Goal: Task Accomplishment & Management: Use online tool/utility

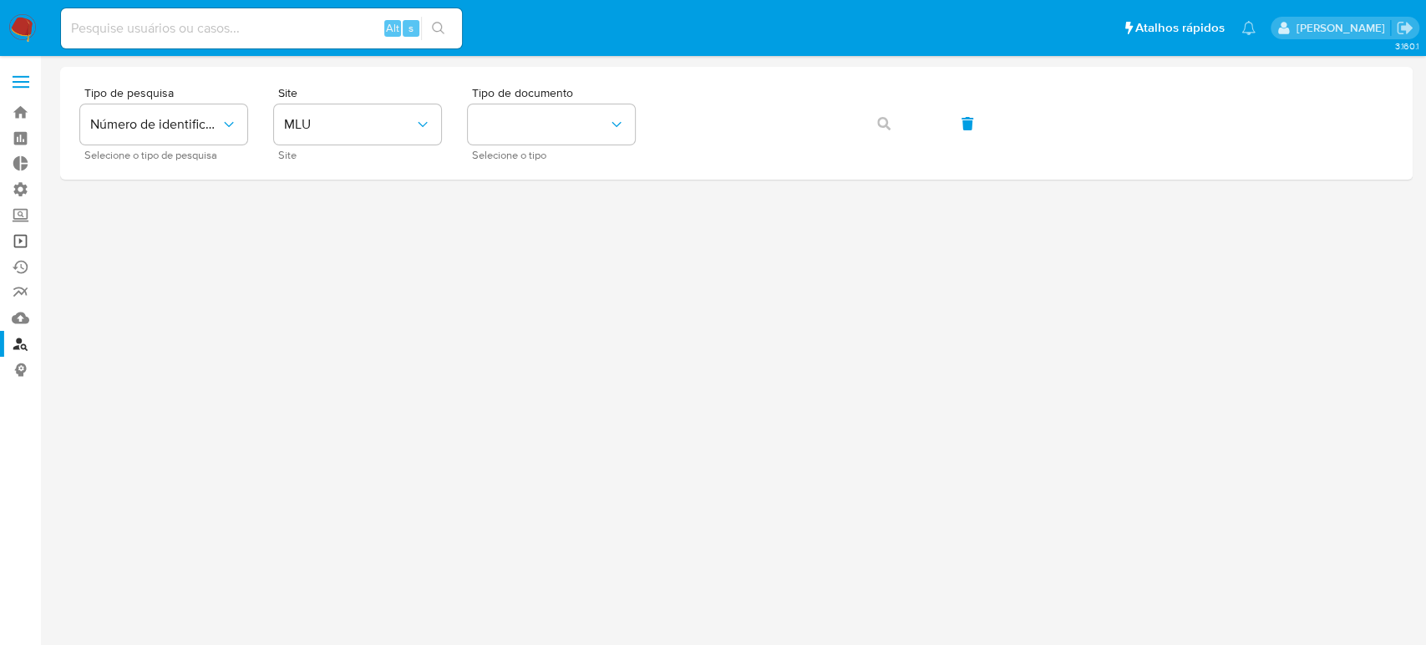
click at [20, 242] on link "Operações em massa" at bounding box center [99, 241] width 199 height 26
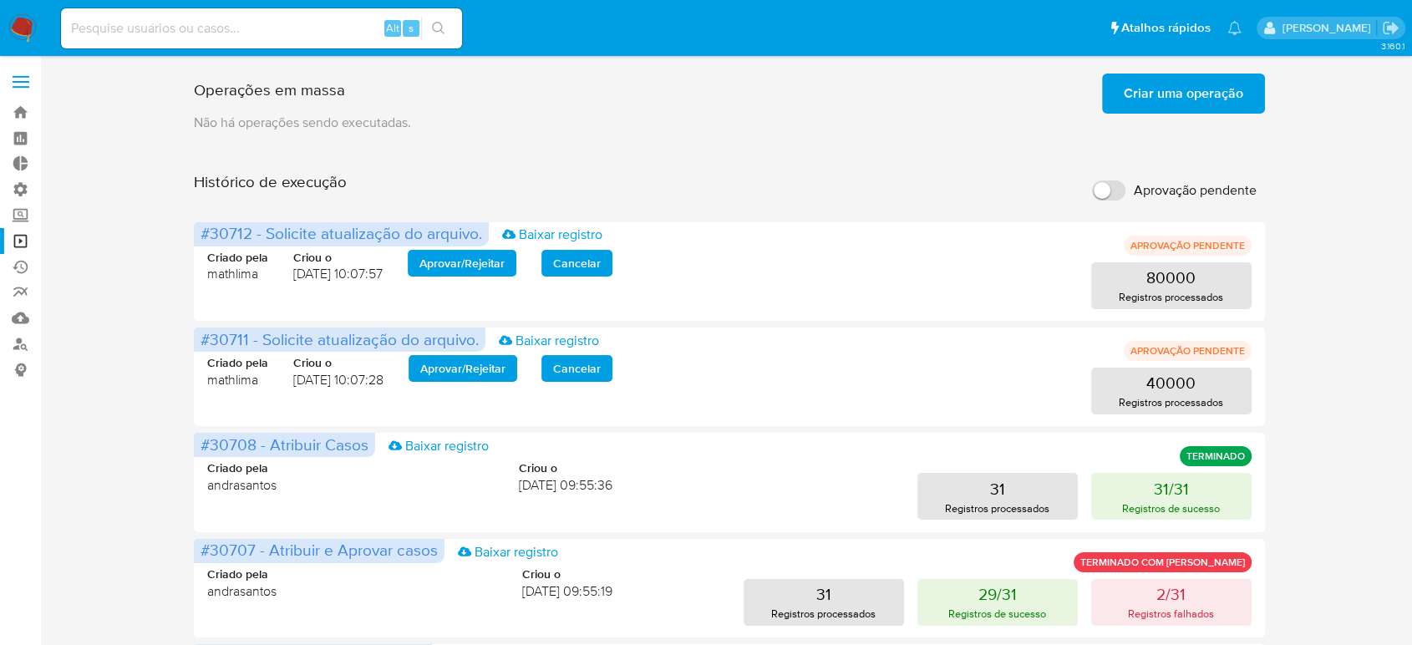
click at [1106, 191] on input "Aprovação pendente" at bounding box center [1108, 190] width 33 height 20
checkbox input "true"
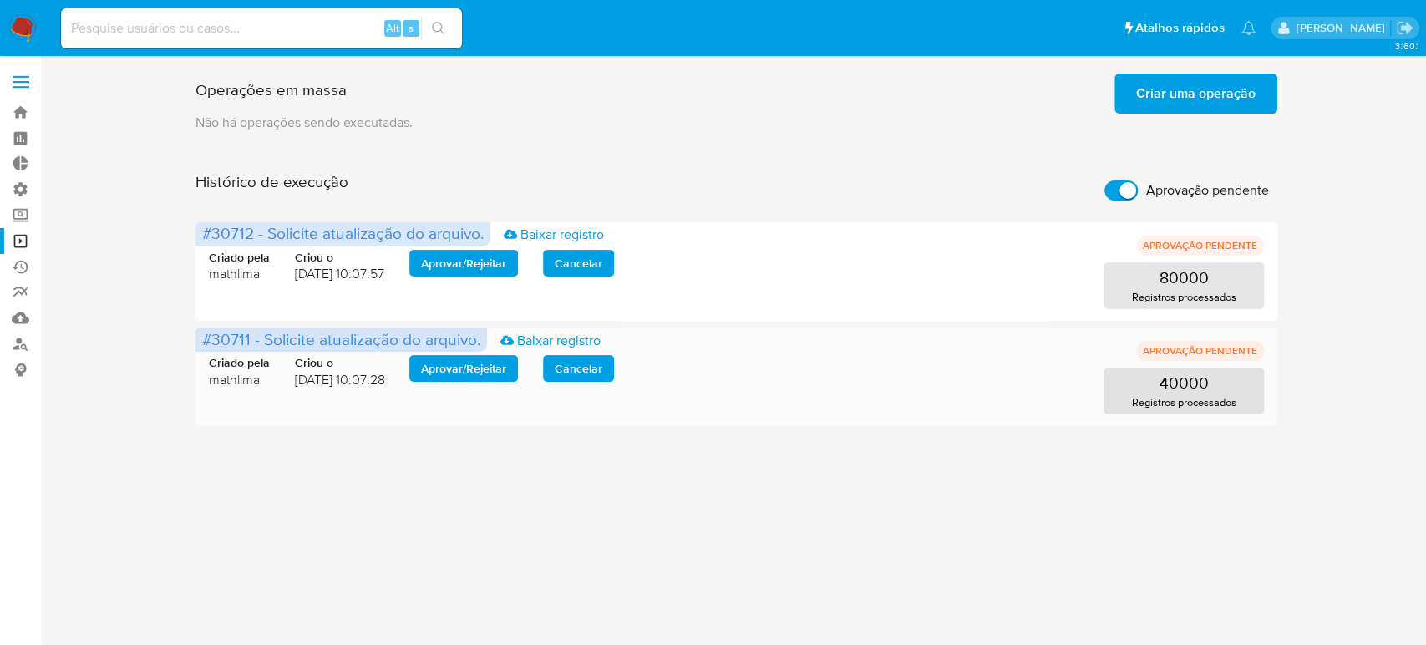
click at [466, 357] on span "Aprovar / Rejeitar" at bounding box center [463, 368] width 85 height 23
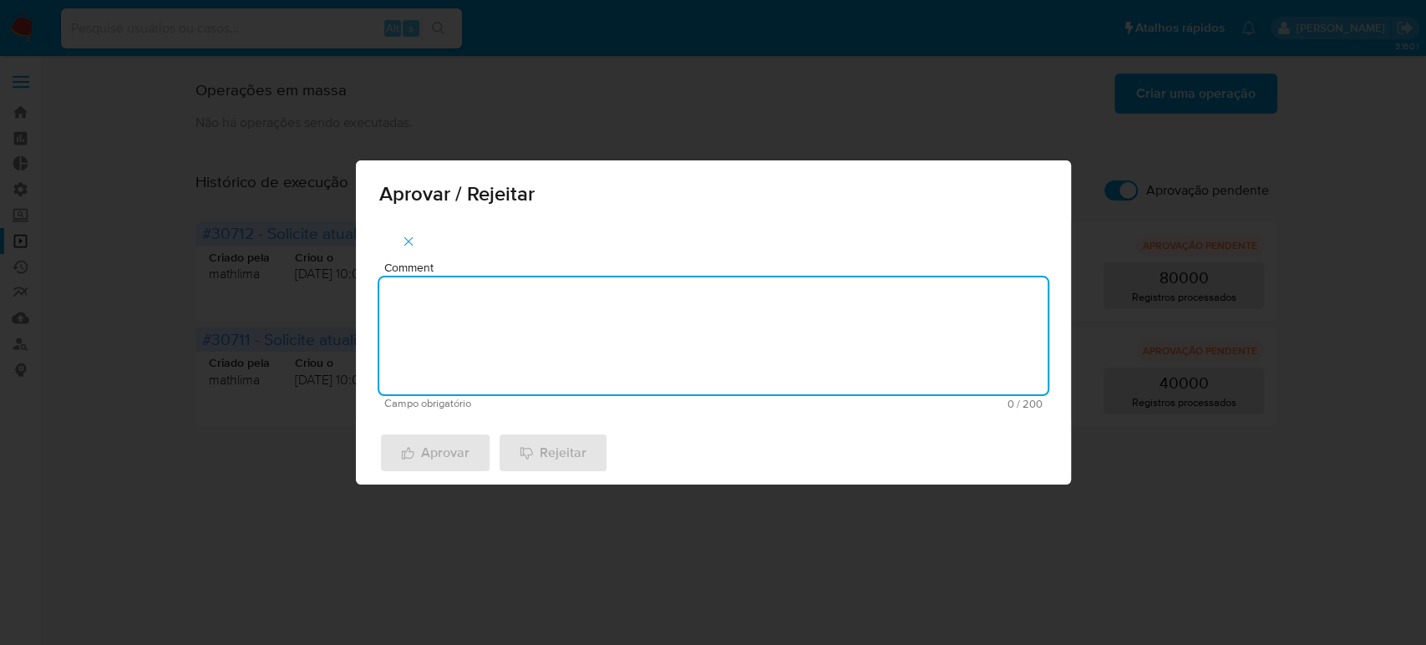
click at [513, 343] on textarea "Comment" at bounding box center [713, 335] width 668 height 117
type textarea "A"
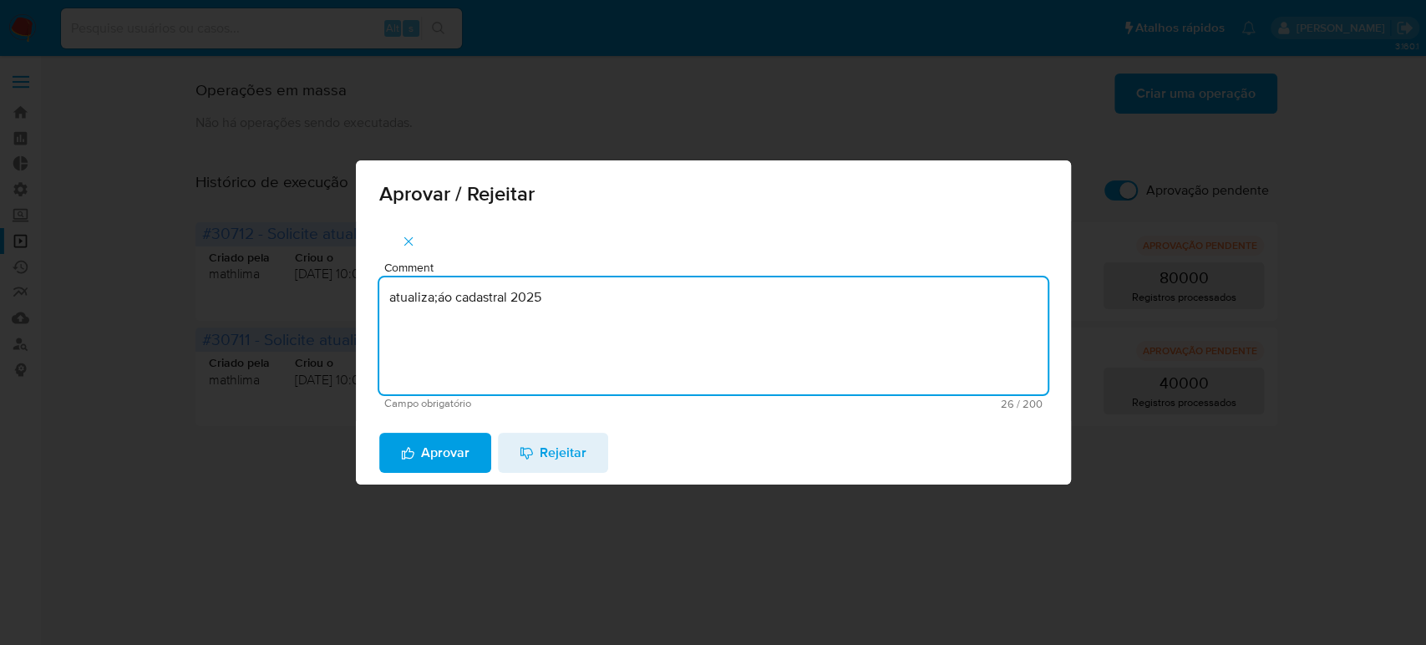
click at [446, 299] on textarea "atualiza;áo cadastral 2025" at bounding box center [713, 335] width 668 height 117
click at [576, 287] on textarea "atualização cadastral 2025" at bounding box center [713, 335] width 668 height 117
type textarea "atualização cadastral 2025"
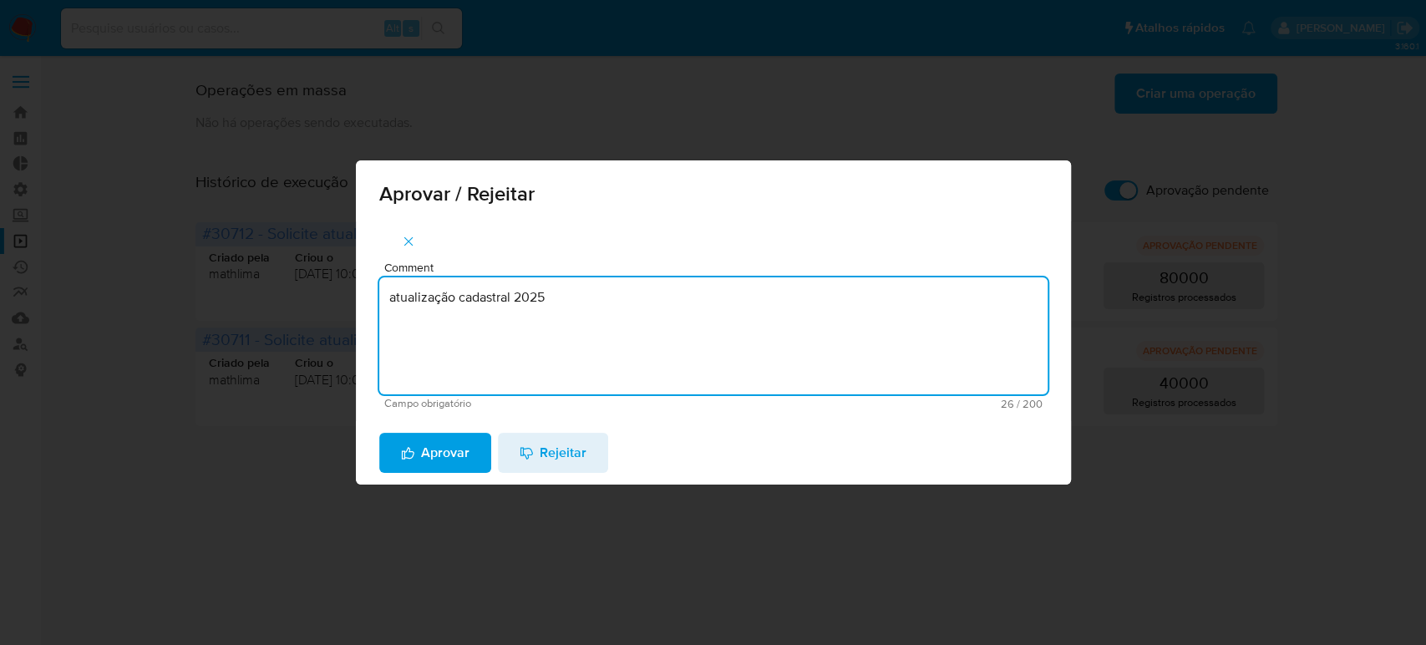
click at [443, 440] on span "Aprovar" at bounding box center [435, 452] width 69 height 37
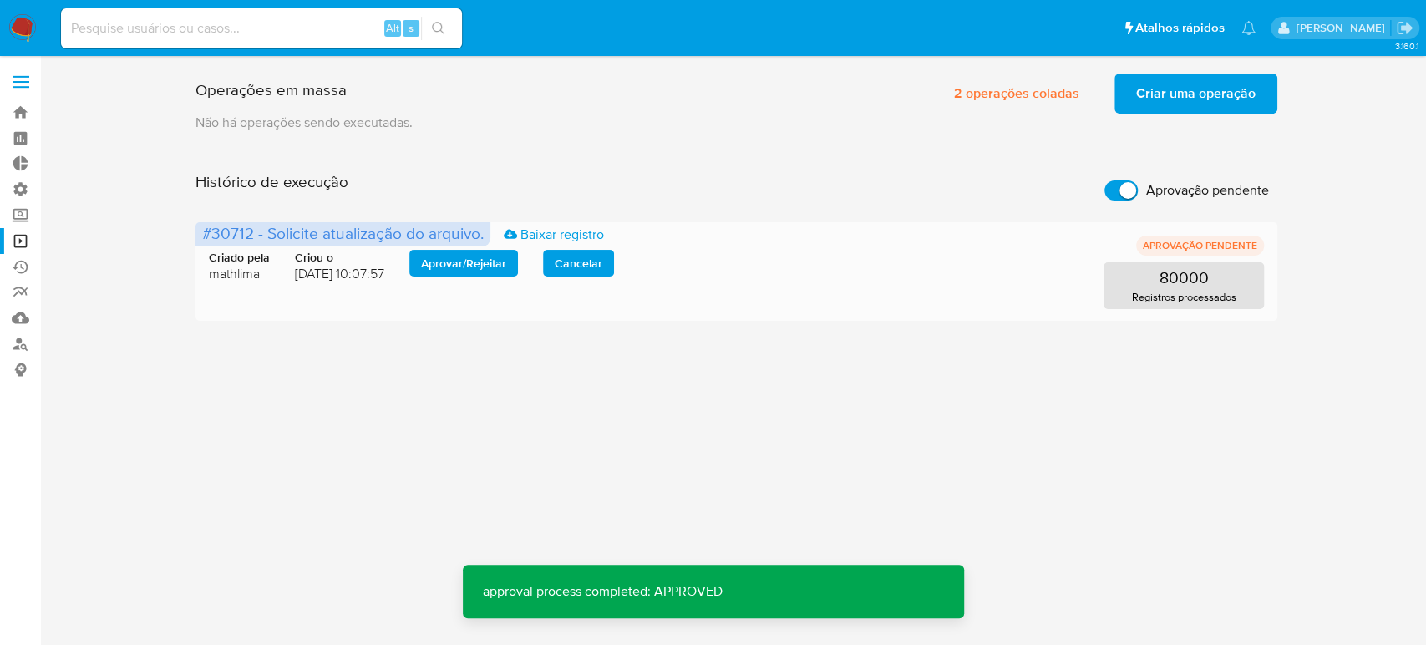
click at [459, 269] on span "Aprovar / Rejeitar" at bounding box center [463, 262] width 85 height 23
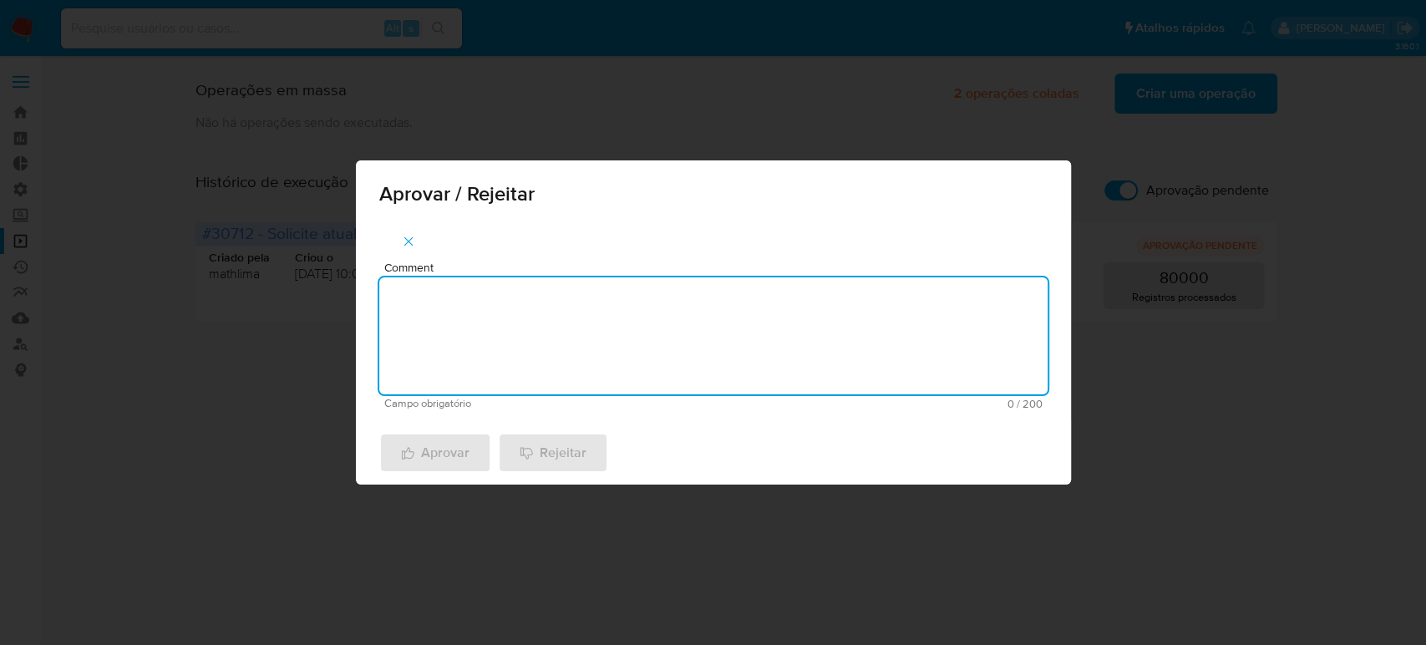
click at [467, 312] on textarea "Comment" at bounding box center [713, 335] width 668 height 117
paste textarea "atualização cadastral 2025"
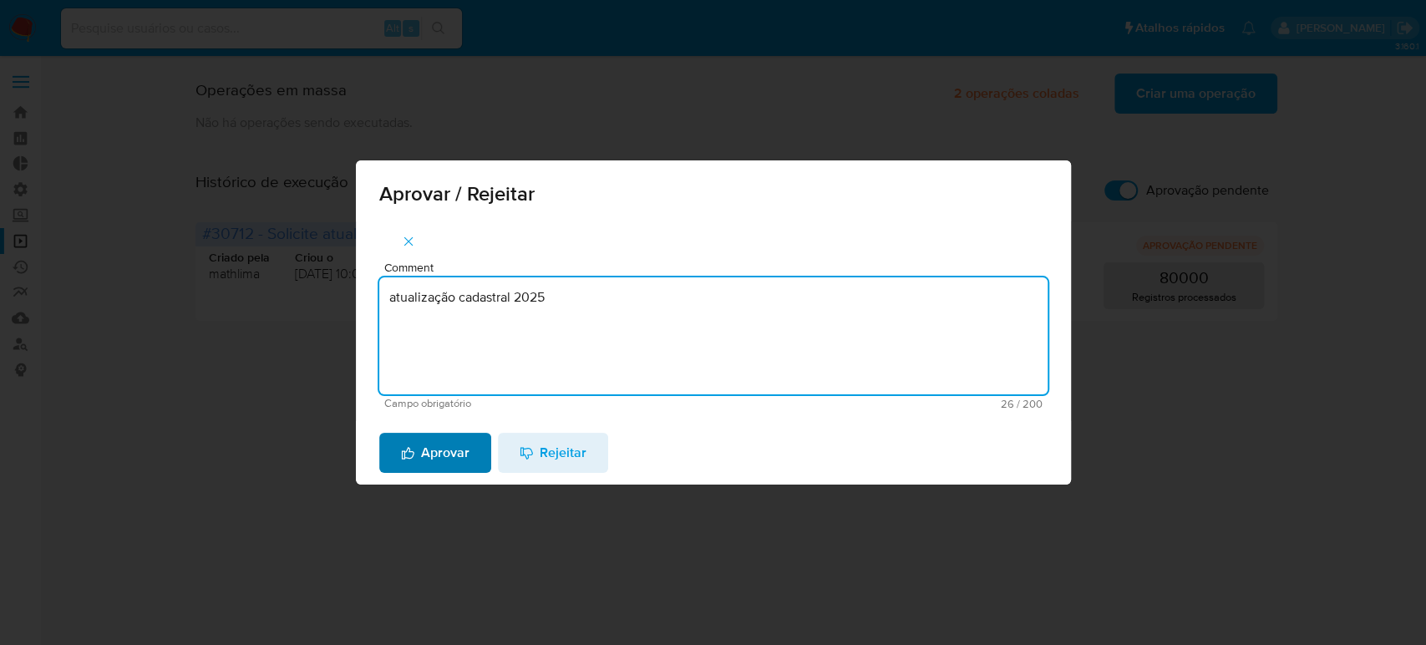
type textarea "atualização cadastral 2025"
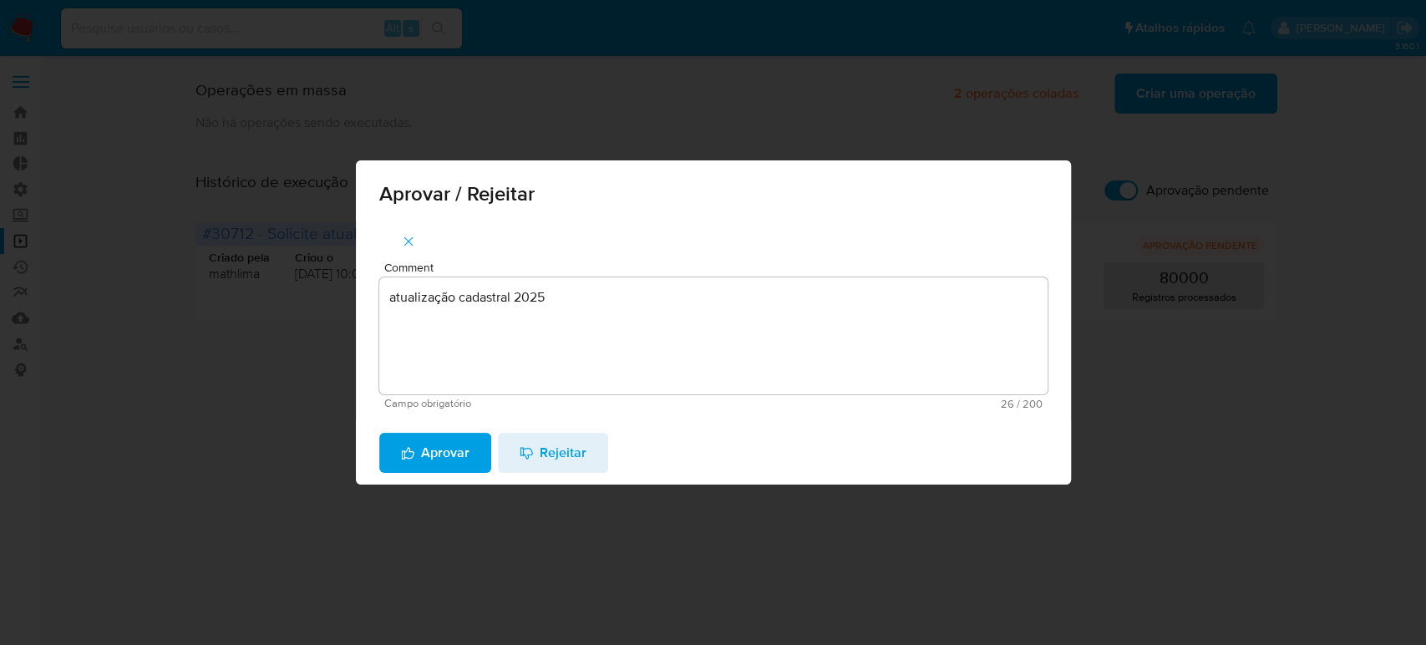
click at [456, 460] on span "Aprovar" at bounding box center [435, 452] width 69 height 37
